Goal: Task Accomplishment & Management: Use online tool/utility

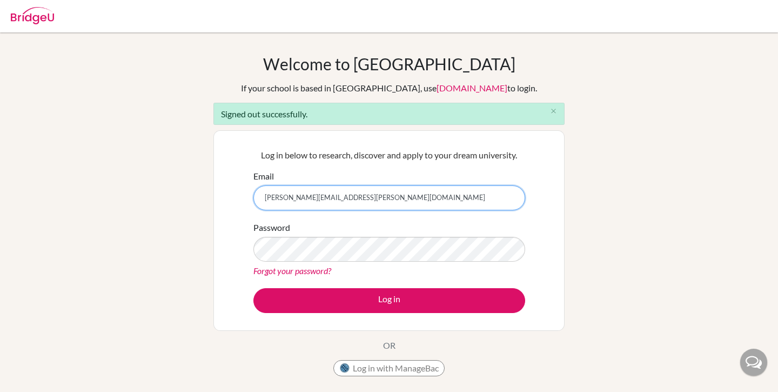
type input "[PERSON_NAME][EMAIL_ADDRESS][PERSON_NAME][DOMAIN_NAME]"
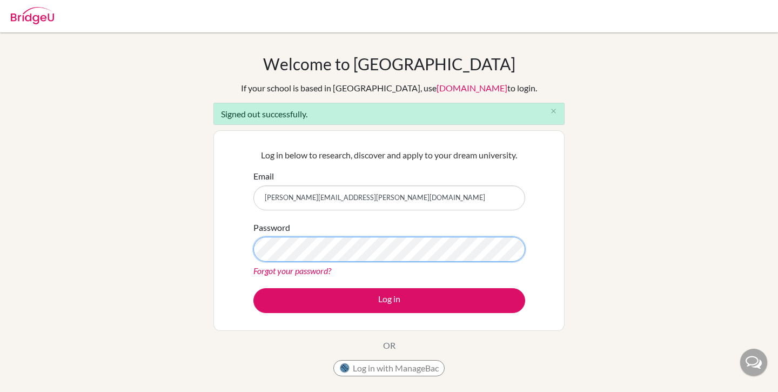
click at [253, 288] on button "Log in" at bounding box center [389, 300] width 272 height 25
type input "[PERSON_NAME][EMAIL_ADDRESS][PERSON_NAME][DOMAIN_NAME]"
click at [253, 288] on button "Log in" at bounding box center [389, 300] width 272 height 25
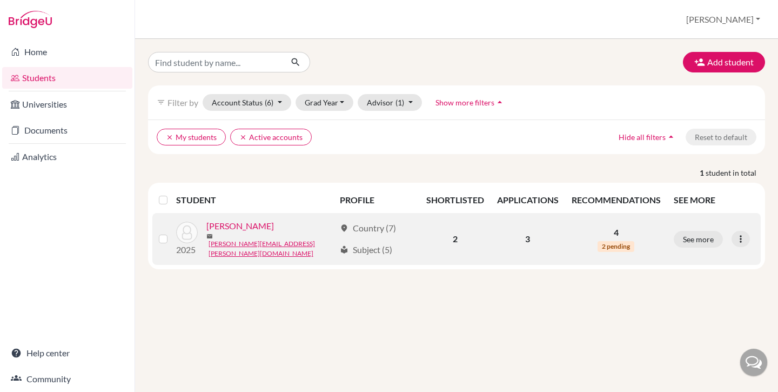
click at [239, 232] on link "Jacobson, Rebecca" at bounding box center [240, 225] width 68 height 13
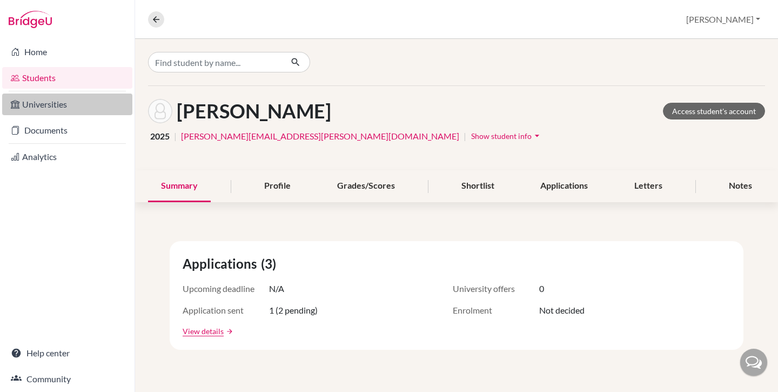
click at [49, 105] on link "Universities" at bounding box center [67, 104] width 130 height 22
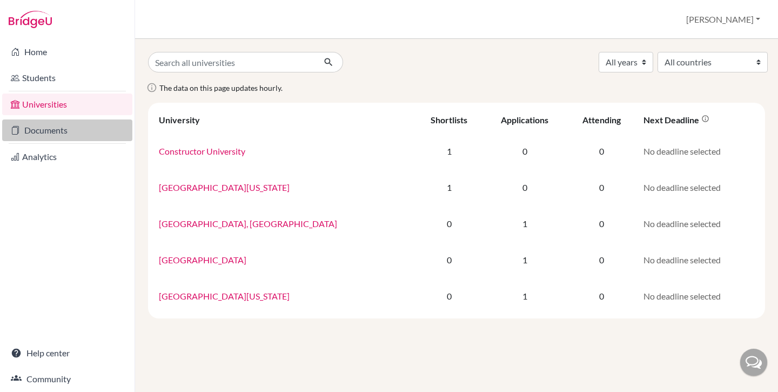
click at [61, 130] on link "Documents" at bounding box center [67, 130] width 130 height 22
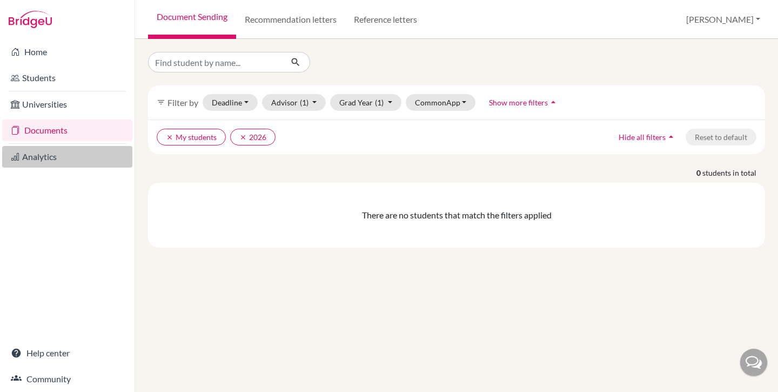
click at [45, 160] on link "Analytics" at bounding box center [67, 157] width 130 height 22
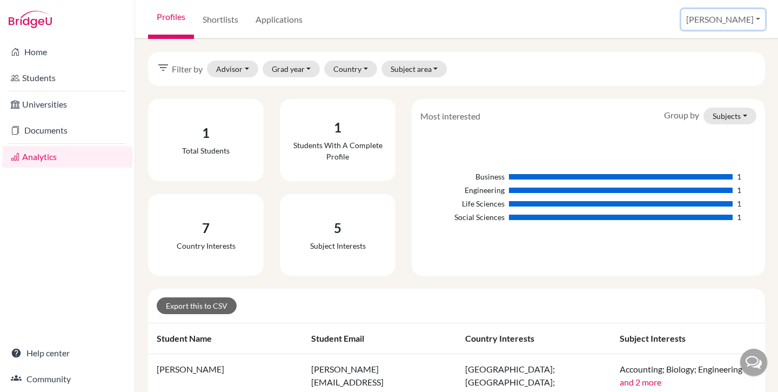
click at [735, 19] on button "[PERSON_NAME]" at bounding box center [723, 19] width 84 height 21
click at [719, 61] on link "School Settings" at bounding box center [688, 61] width 85 height 17
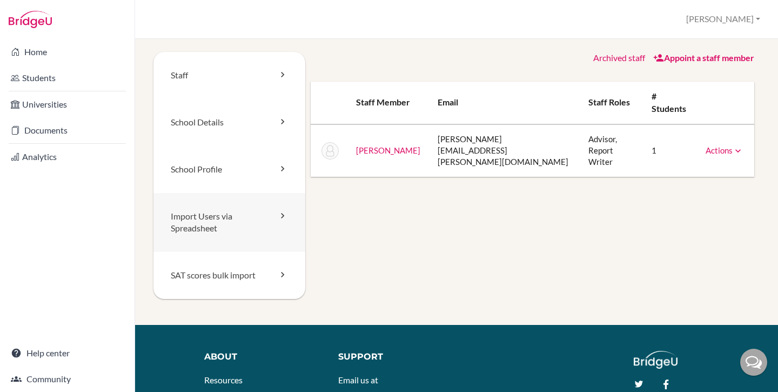
click at [226, 222] on link "Import Users via Spreadsheet" at bounding box center [229, 222] width 152 height 59
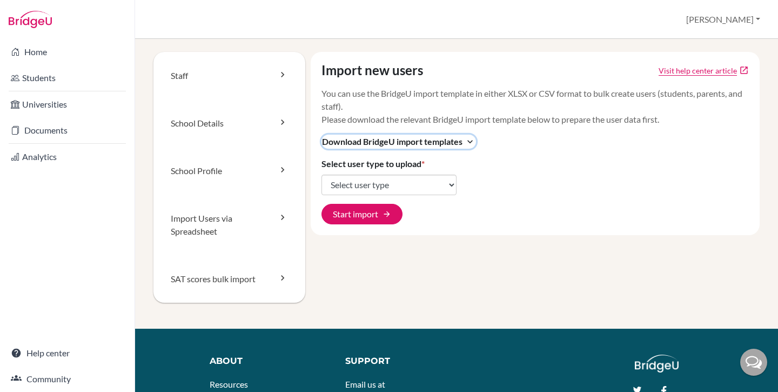
click at [447, 138] on span "Download BridgeU import templates" at bounding box center [392, 141] width 140 height 13
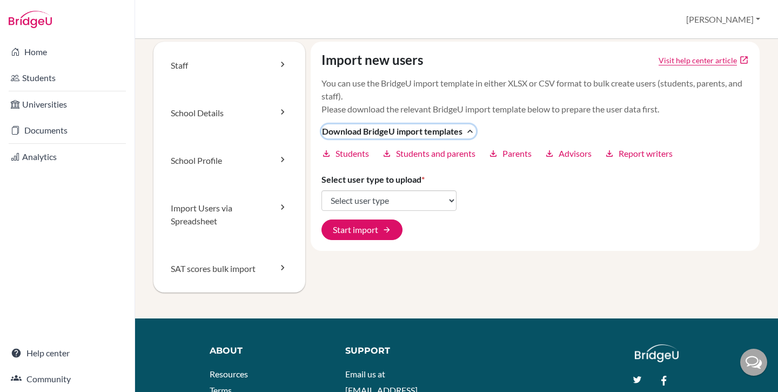
scroll to position [12, 0]
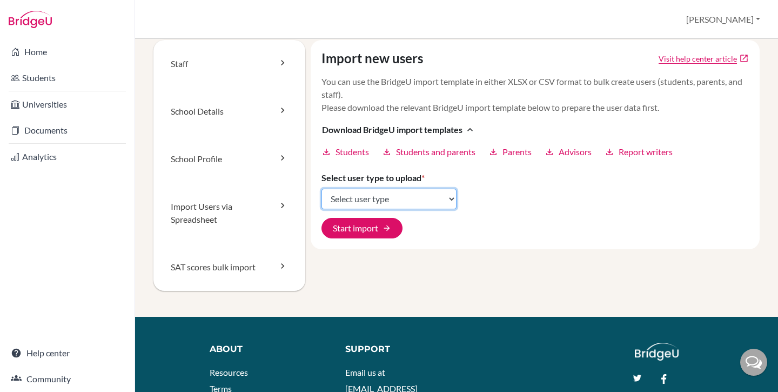
click at [358, 194] on select "Select user type Students Students and parents Parents Advisors Report writers" at bounding box center [389, 199] width 135 height 21
select select "students"
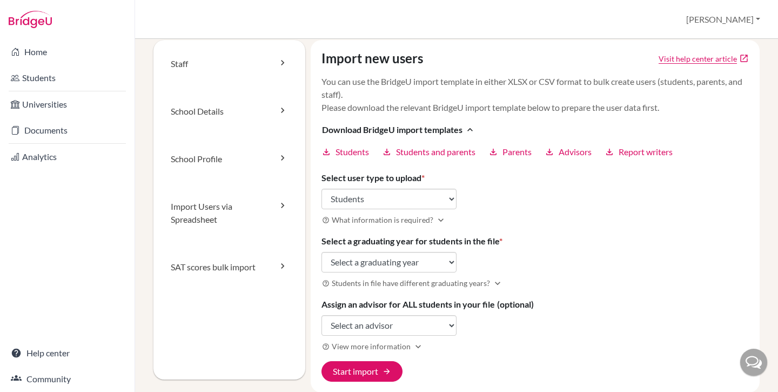
click at [508, 102] on p "You can use the BridgeU import template in either XLSX or CSV format to bulk cr…" at bounding box center [536, 94] width 428 height 39
